Goal: Navigation & Orientation: Find specific page/section

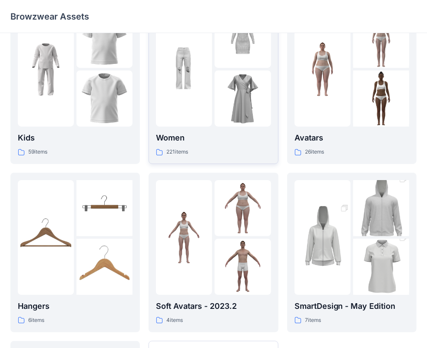
scroll to position [43, 0]
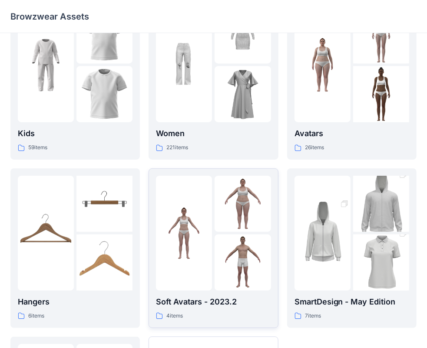
click at [190, 242] on img at bounding box center [184, 233] width 56 height 56
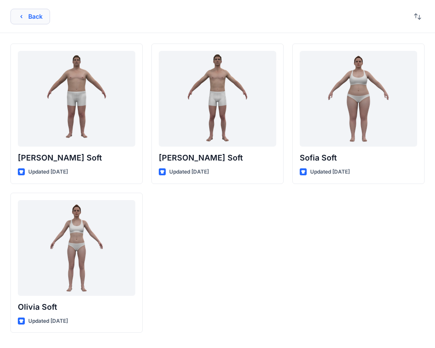
click at [26, 17] on button "Back" at bounding box center [30, 17] width 40 height 16
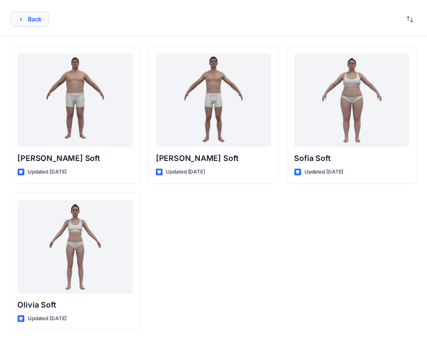
scroll to position [43, 0]
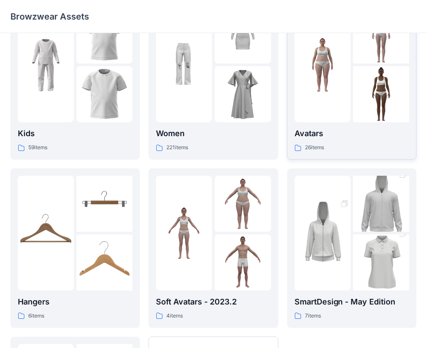
click at [364, 96] on img at bounding box center [381, 94] width 56 height 56
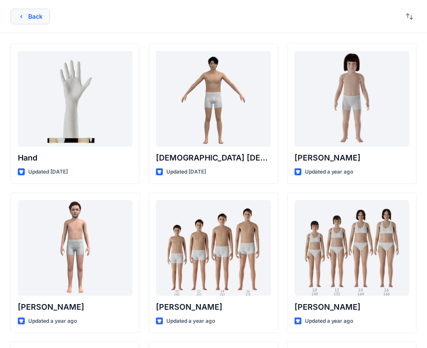
click at [30, 11] on button "Back" at bounding box center [30, 17] width 40 height 16
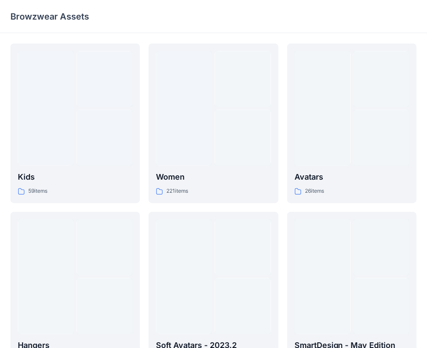
scroll to position [43, 0]
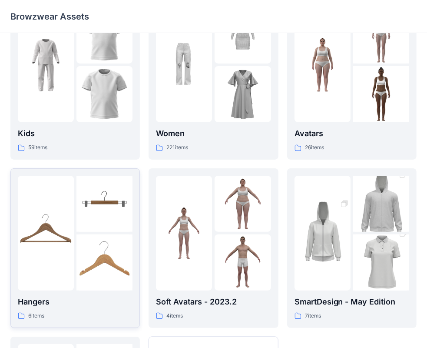
click at [97, 234] on img at bounding box center [105, 262] width 56 height 56
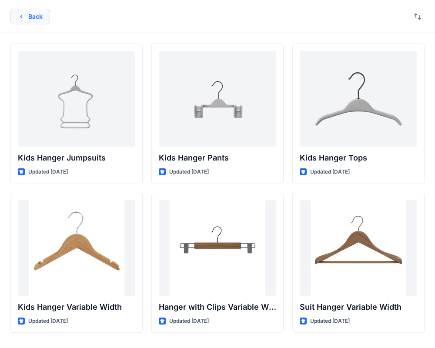
click at [42, 17] on button "Back" at bounding box center [30, 17] width 40 height 16
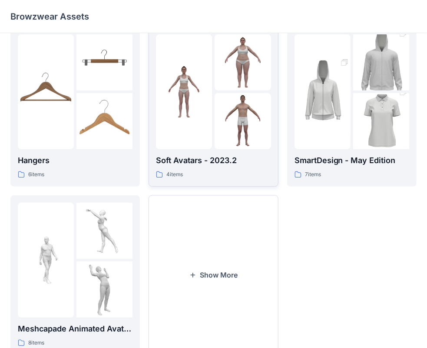
scroll to position [216, 0]
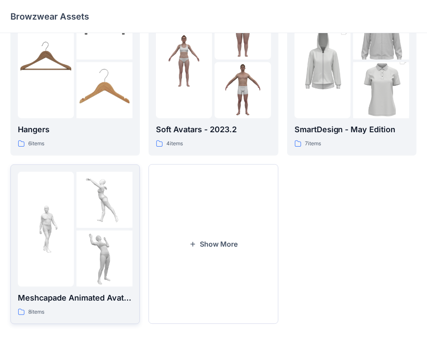
click at [94, 231] on img at bounding box center [105, 258] width 56 height 56
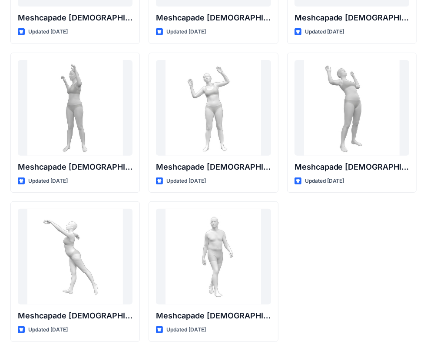
scroll to position [144, 0]
